Goal: Information Seeking & Learning: Check status

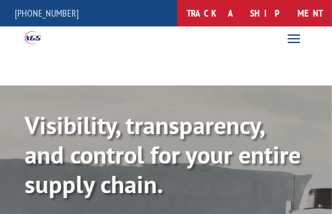
click at [252, 12] on link "track a shipment" at bounding box center [254, 13] width 154 height 26
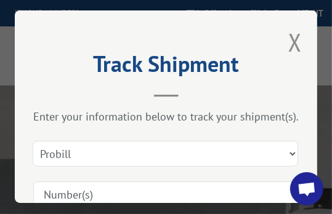
click at [148, 182] on input at bounding box center [165, 195] width 265 height 26
click at [119, 193] on input at bounding box center [165, 195] width 265 height 26
paste input "17471526"
type input "17471526"
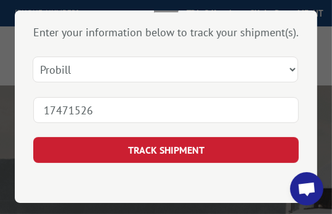
scroll to position [89, 0]
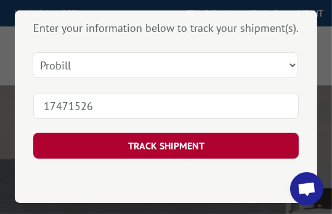
click at [173, 145] on button "TRACK SHIPMENT" at bounding box center [165, 147] width 265 height 26
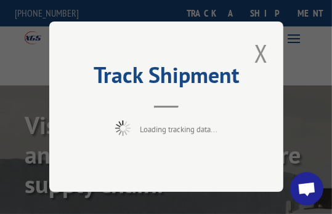
scroll to position [0, 0]
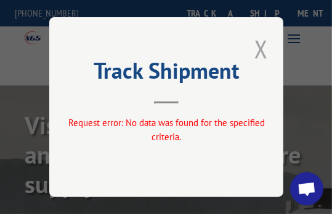
click at [262, 44] on button "Close modal" at bounding box center [261, 49] width 14 height 33
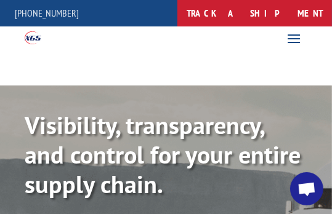
click at [244, 16] on link "track a shipment" at bounding box center [254, 13] width 154 height 26
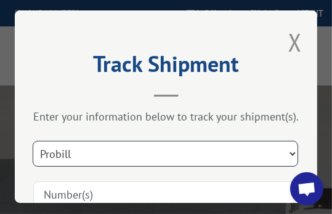
click at [284, 151] on select "Select category... Probill BOL PO" at bounding box center [165, 155] width 265 height 26
select select "bol"
click at [33, 142] on select "Select category... Probill BOL PO" at bounding box center [165, 155] width 265 height 26
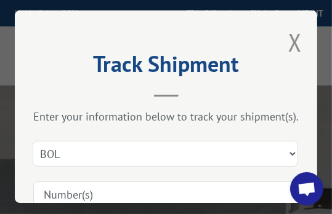
click at [87, 196] on input at bounding box center [165, 195] width 265 height 26
paste input "6042679"
type input "6042679"
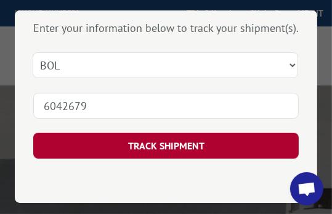
click at [140, 134] on button "TRACK SHIPMENT" at bounding box center [165, 147] width 265 height 26
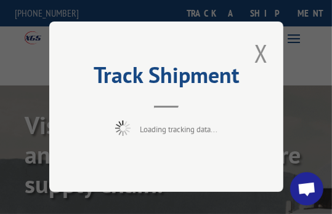
scroll to position [0, 0]
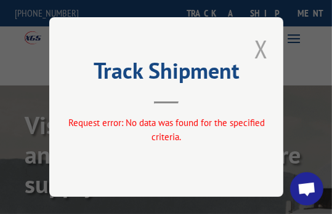
click at [265, 49] on button "Close modal" at bounding box center [261, 49] width 14 height 33
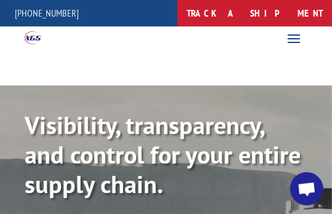
click at [257, 10] on link "track a shipment" at bounding box center [254, 13] width 154 height 26
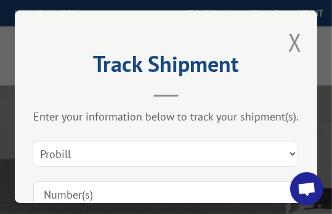
click at [146, 188] on input at bounding box center [165, 195] width 265 height 26
type input "17471526"
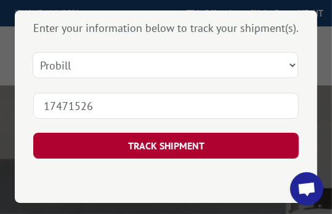
click at [180, 143] on button "TRACK SHIPMENT" at bounding box center [165, 147] width 265 height 26
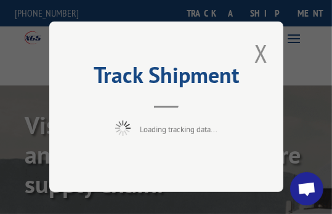
scroll to position [0, 0]
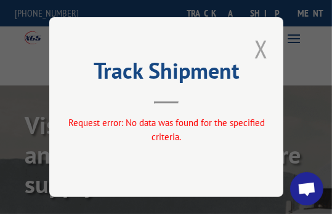
click at [260, 42] on button "Close modal" at bounding box center [261, 49] width 14 height 33
